Goal: Find specific page/section: Find specific page/section

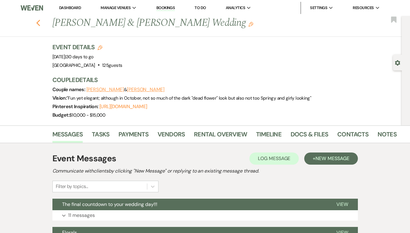
click at [40, 25] on use "button" at bounding box center [38, 23] width 4 height 7
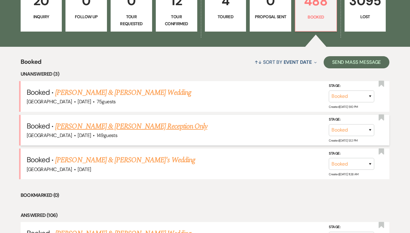
scroll to position [281, 0]
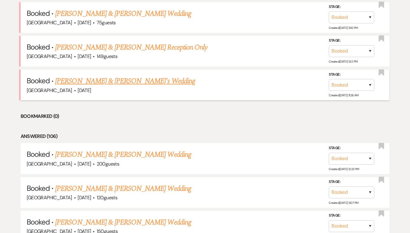
click at [116, 80] on link "Kay Schliegelmeyer & Robert Dylan Chalk's Wedding" at bounding box center [125, 81] width 140 height 11
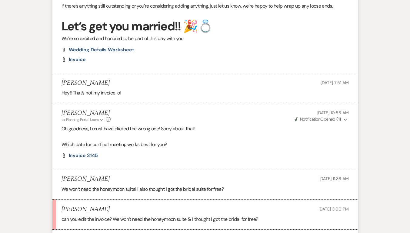
scroll to position [537, 0]
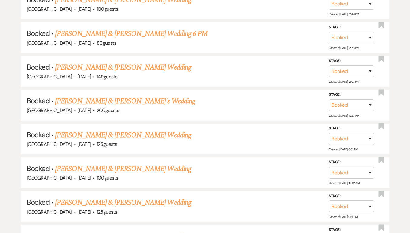
scroll to position [281, 0]
